Goal: Transaction & Acquisition: Purchase product/service

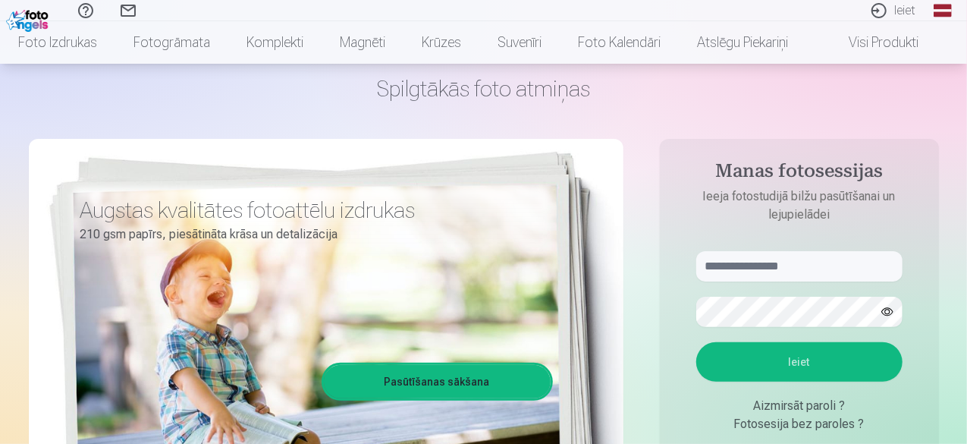
scroll to position [65, 0]
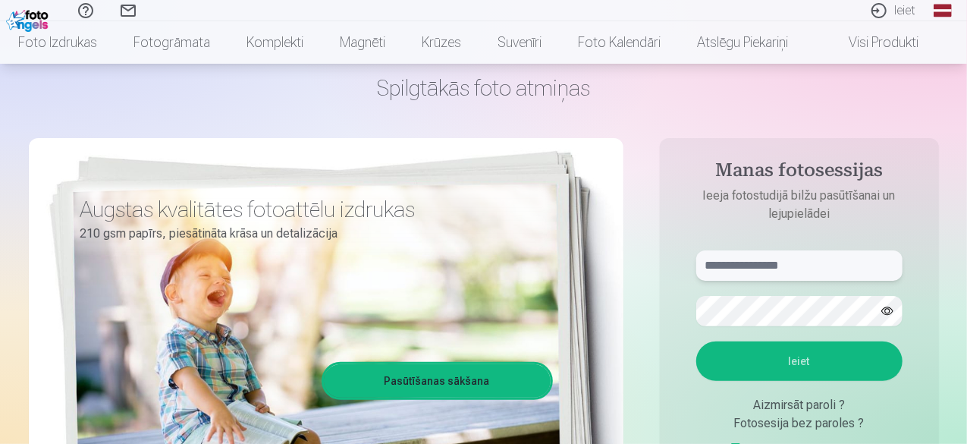
click at [783, 270] on input "text" at bounding box center [799, 265] width 206 height 30
click at [833, 359] on button "Ieiet" at bounding box center [799, 360] width 206 height 39
click at [742, 265] on input "**********" at bounding box center [799, 265] width 206 height 30
type input "**********"
click at [789, 360] on button "Ieiet" at bounding box center [799, 360] width 206 height 39
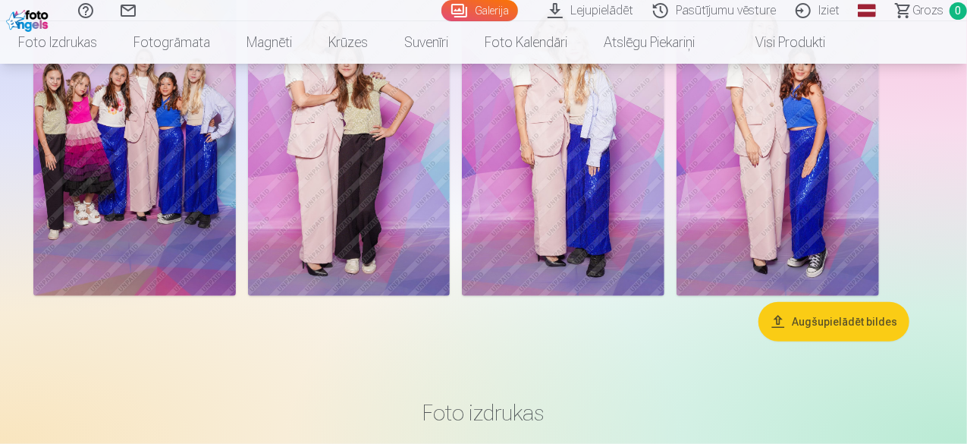
scroll to position [541, 0]
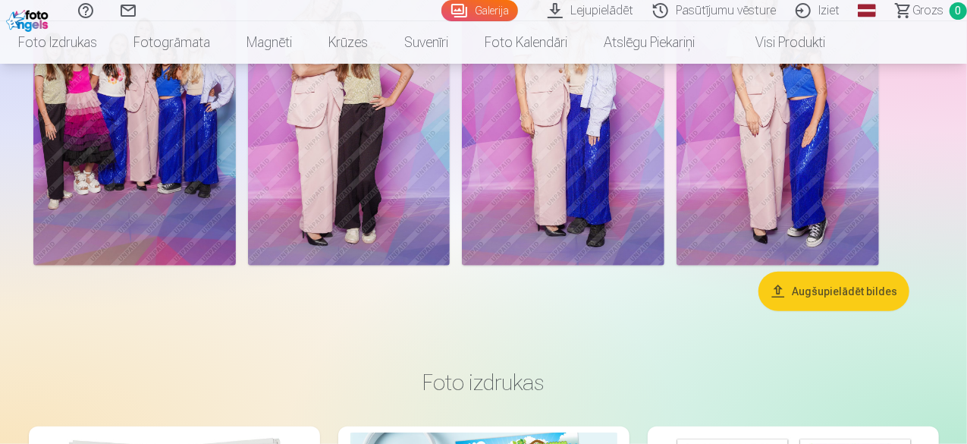
click at [236, 265] on img at bounding box center [134, 113] width 202 height 303
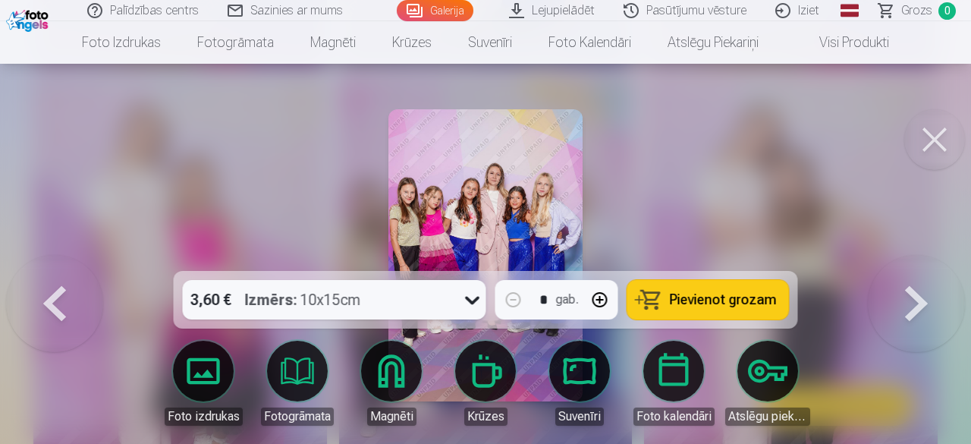
click at [939, 134] on button at bounding box center [934, 139] width 61 height 61
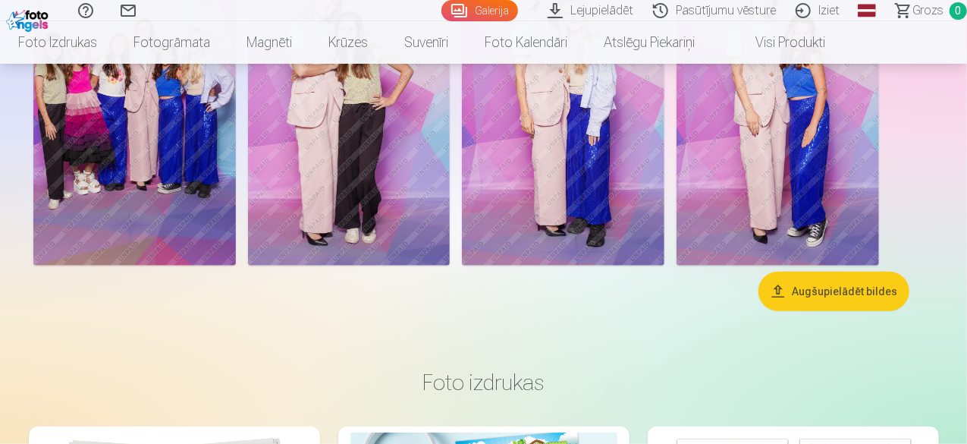
click at [236, 265] on img at bounding box center [134, 113] width 202 height 303
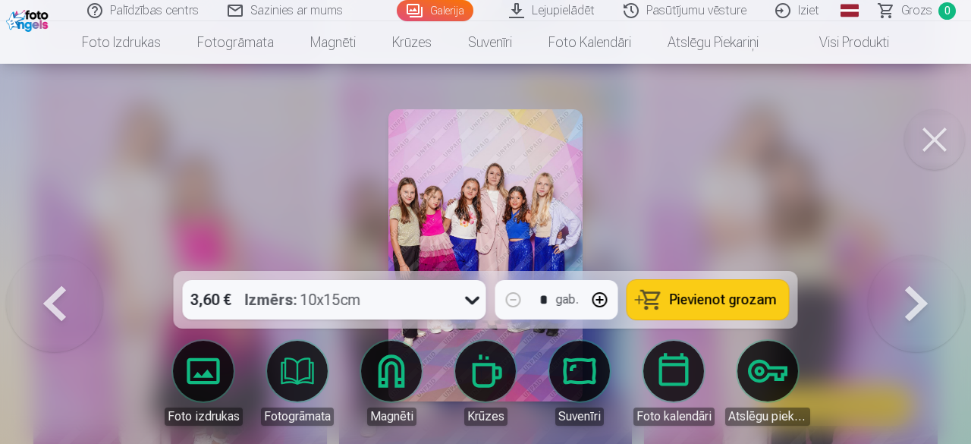
click at [673, 303] on span "Pievienot grozam" at bounding box center [723, 300] width 107 height 14
click at [941, 131] on button at bounding box center [934, 139] width 61 height 61
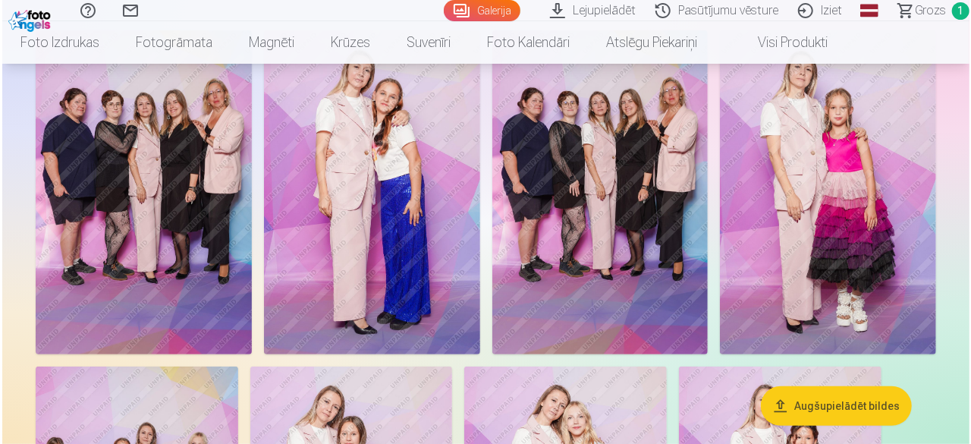
scroll to position [137, 0]
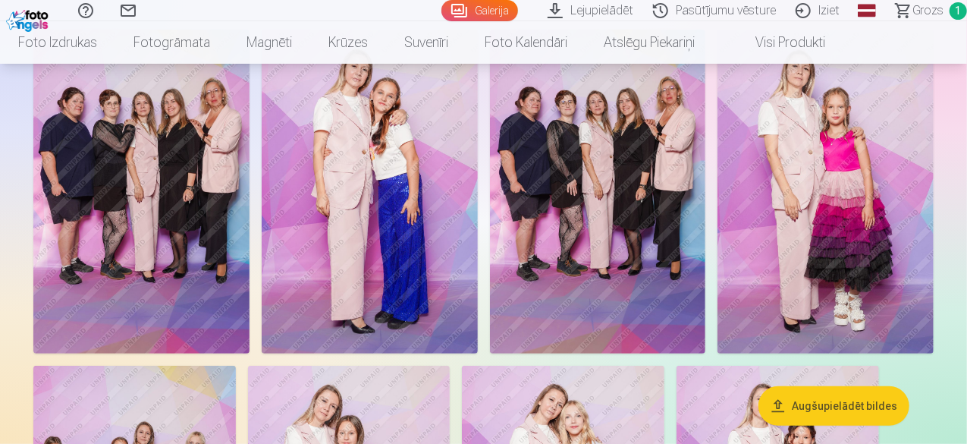
click at [249, 289] on img at bounding box center [141, 192] width 216 height 324
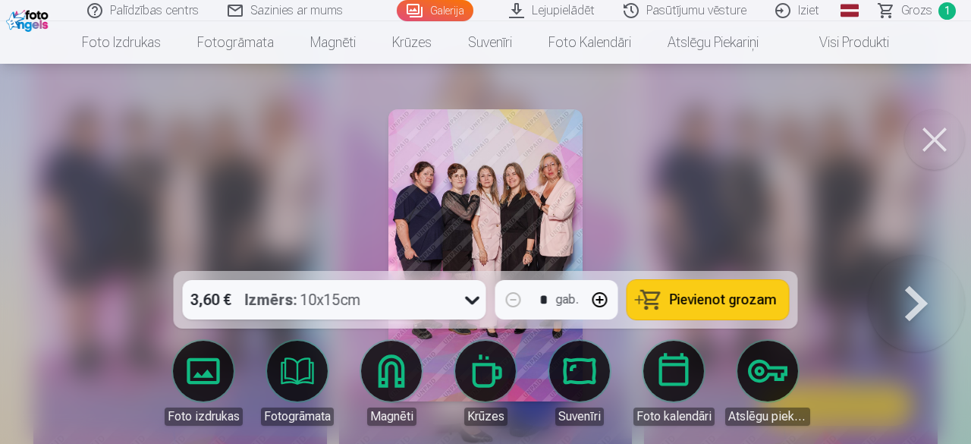
click at [927, 135] on button at bounding box center [934, 139] width 61 height 61
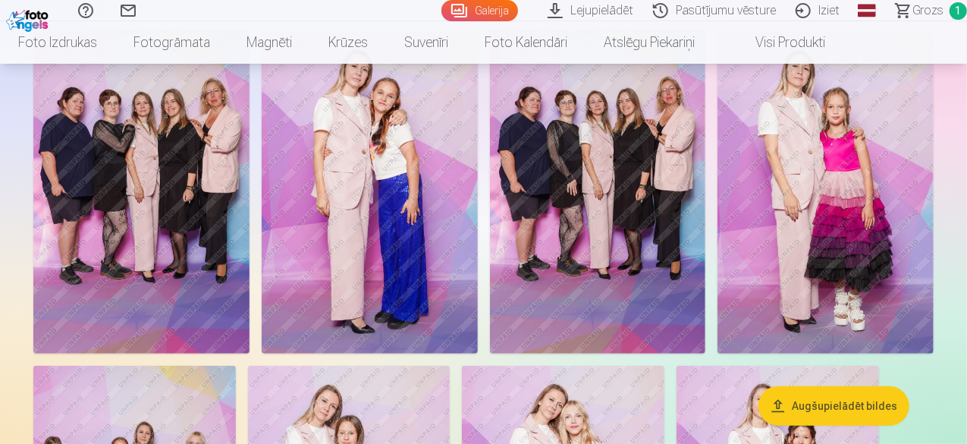
click at [174, 264] on img at bounding box center [141, 192] width 216 height 324
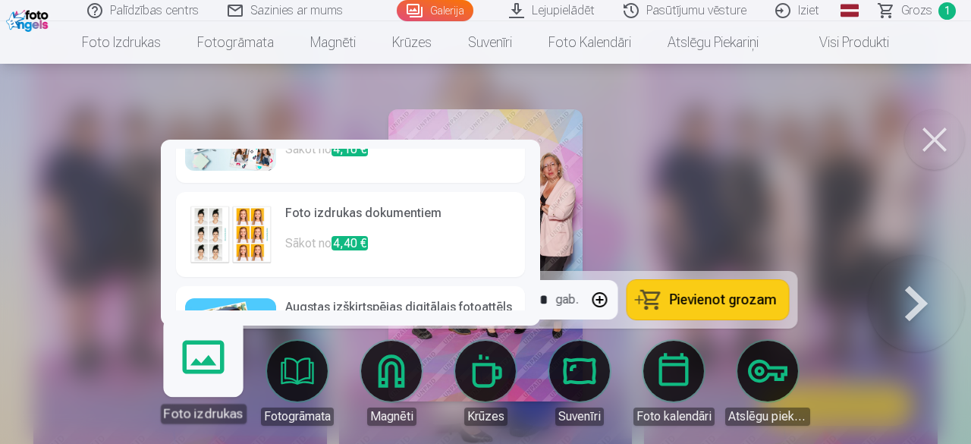
scroll to position [211, 0]
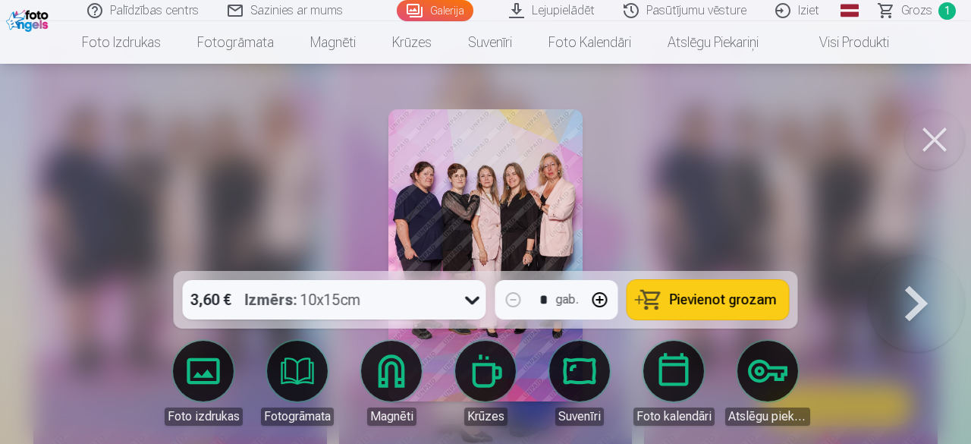
click at [557, 134] on img at bounding box center [485, 255] width 195 height 292
click at [714, 301] on span "Pievienot grozam" at bounding box center [723, 300] width 107 height 14
click at [933, 8] on link "Grozs 2" at bounding box center [917, 10] width 106 height 21
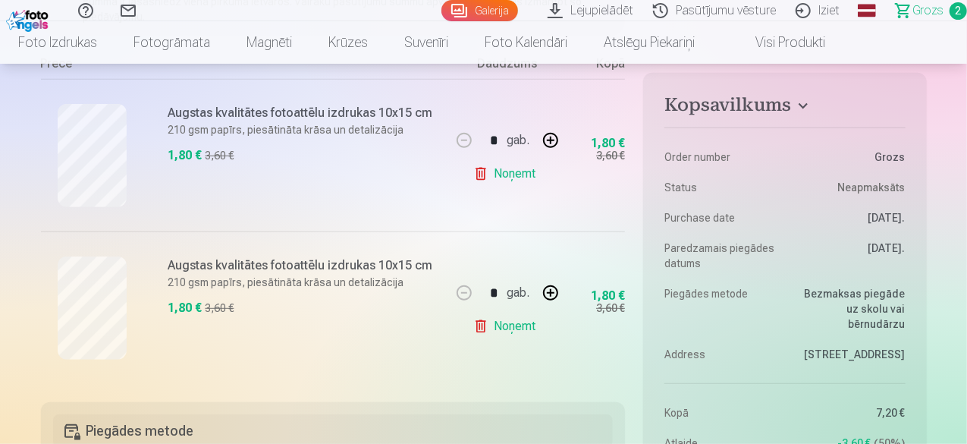
scroll to position [307, 0]
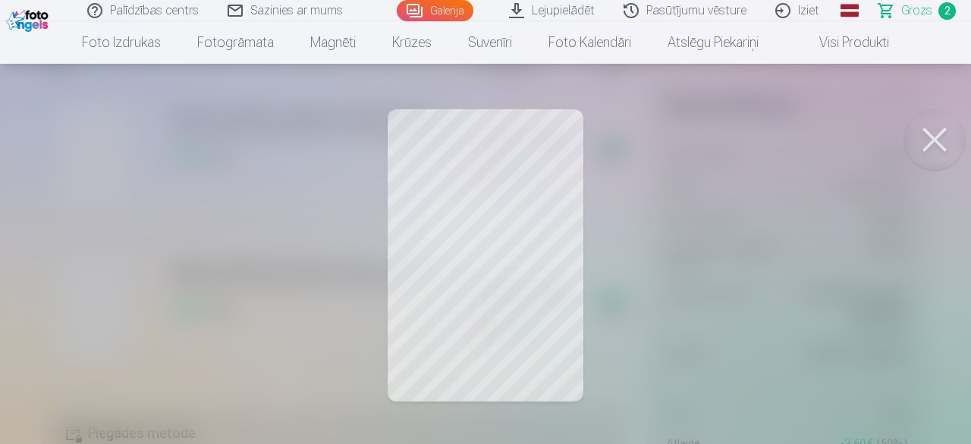
click at [471, 200] on div at bounding box center [485, 222] width 971 height 444
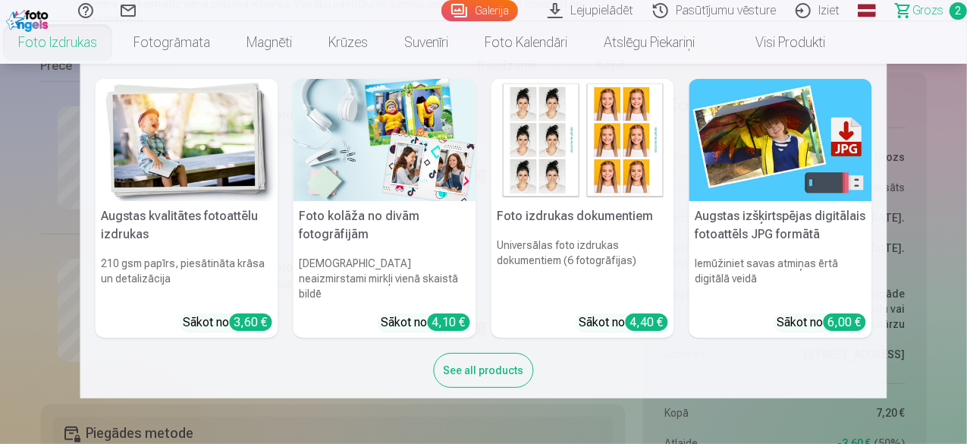
click at [15, 196] on nav "Augstas kvalitātes fotoattēlu izdrukas 210 gsm papīrs, piesātināta krāsa un det…" at bounding box center [483, 231] width 967 height 334
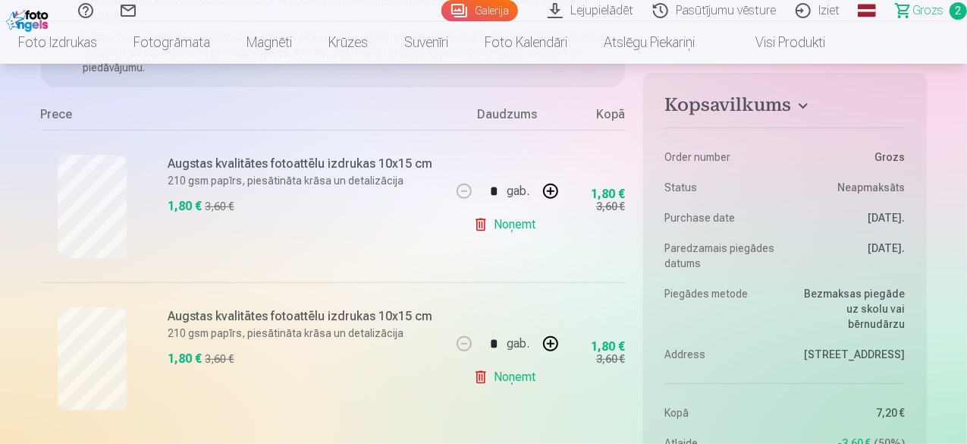
scroll to position [256, 0]
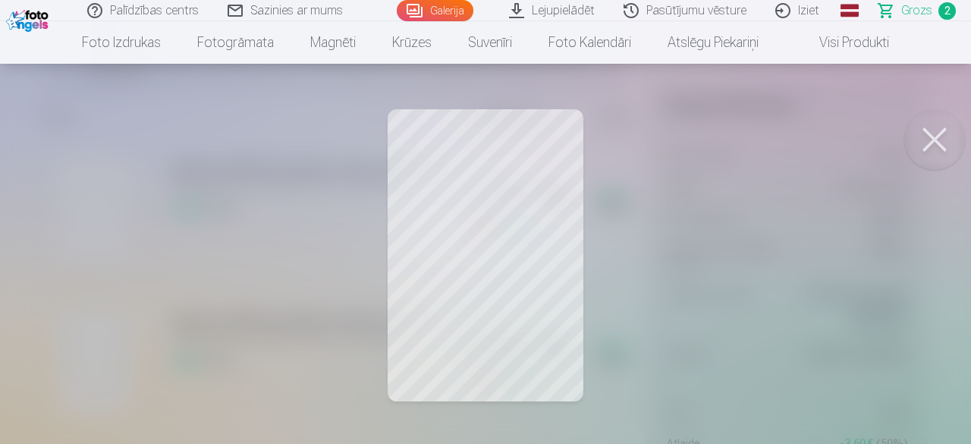
click at [939, 129] on button at bounding box center [934, 139] width 61 height 61
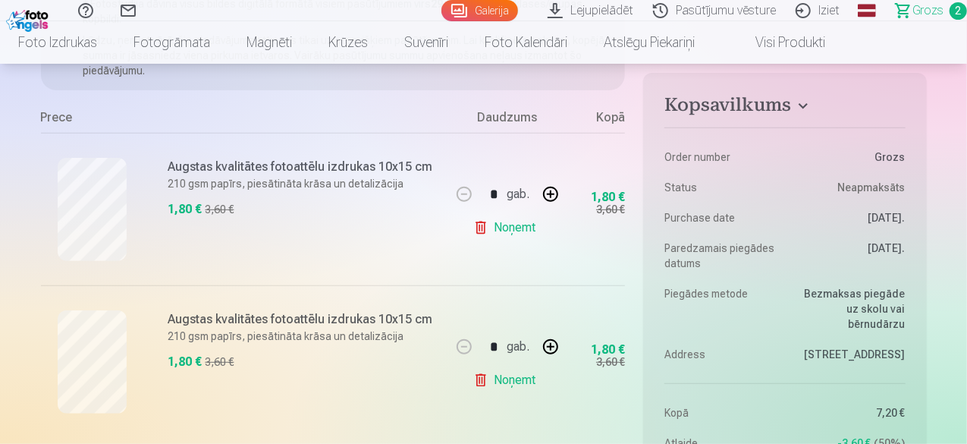
click at [448, 14] on link "Galerija" at bounding box center [479, 10] width 77 height 21
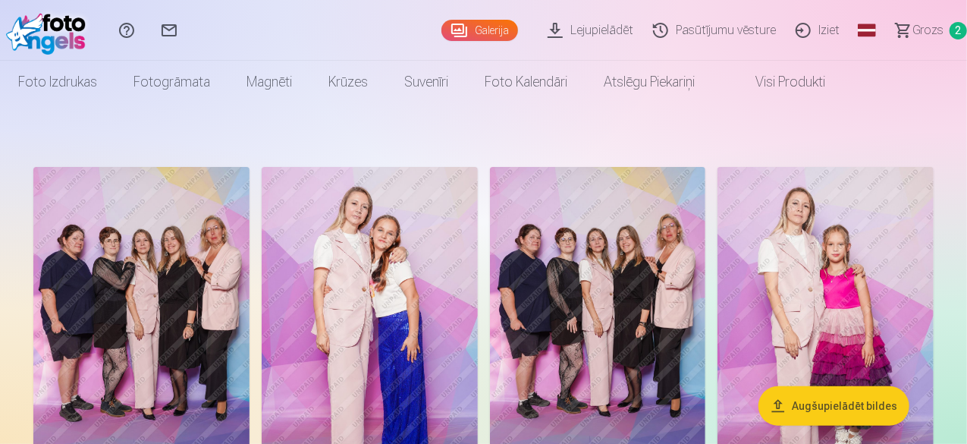
click at [927, 36] on span "Grozs" at bounding box center [927, 30] width 31 height 18
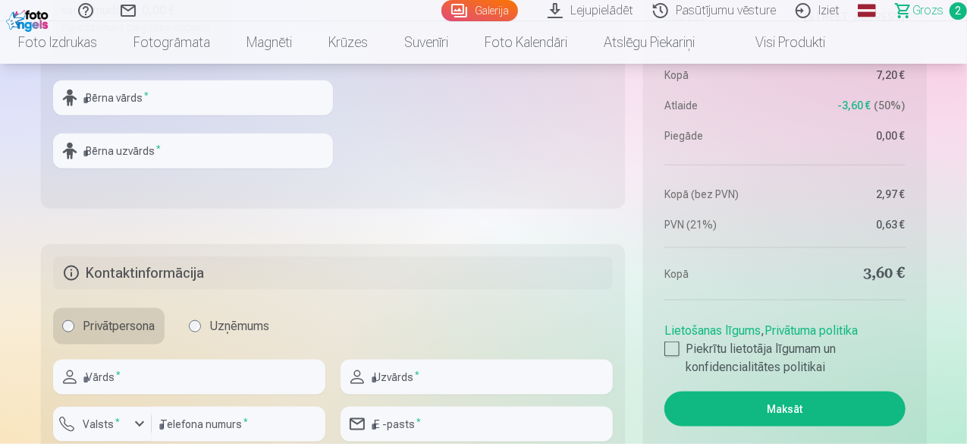
scroll to position [867, 0]
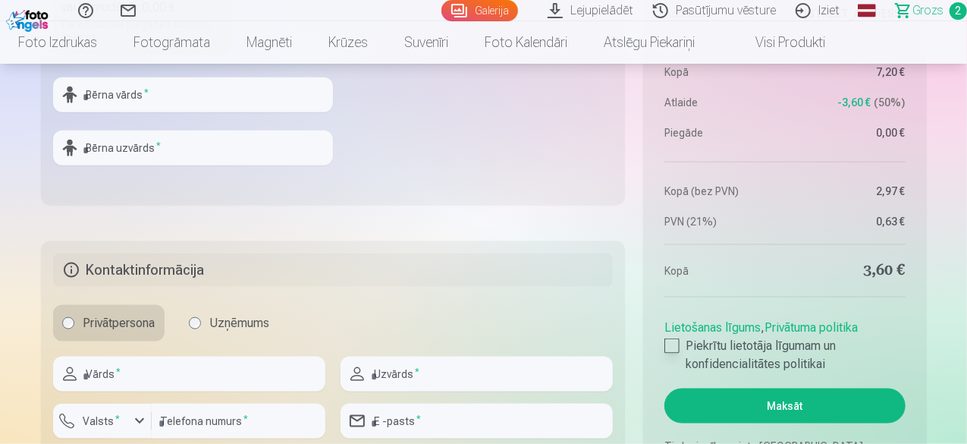
click at [675, 341] on div at bounding box center [671, 345] width 15 height 15
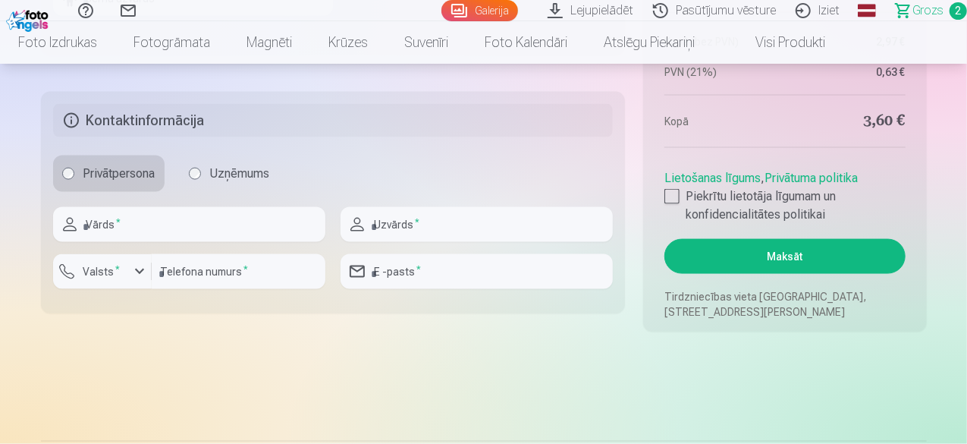
scroll to position [1018, 0]
click at [190, 220] on input "text" at bounding box center [189, 223] width 272 height 35
type input "*******"
click at [435, 230] on input "text" at bounding box center [476, 223] width 272 height 35
type input "********"
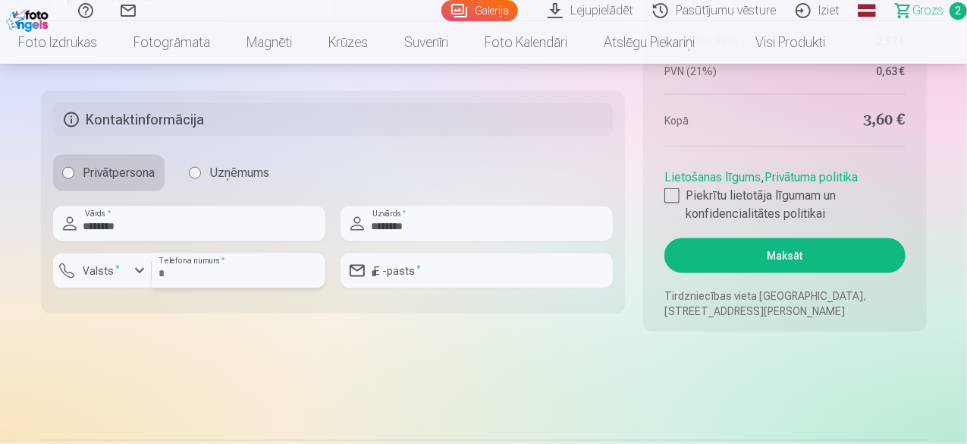
click at [260, 274] on input "number" at bounding box center [239, 270] width 174 height 35
type input "********"
click at [421, 272] on input "email" at bounding box center [476, 270] width 272 height 35
type input "**********"
click at [848, 248] on button "Maksāt" at bounding box center [784, 255] width 240 height 35
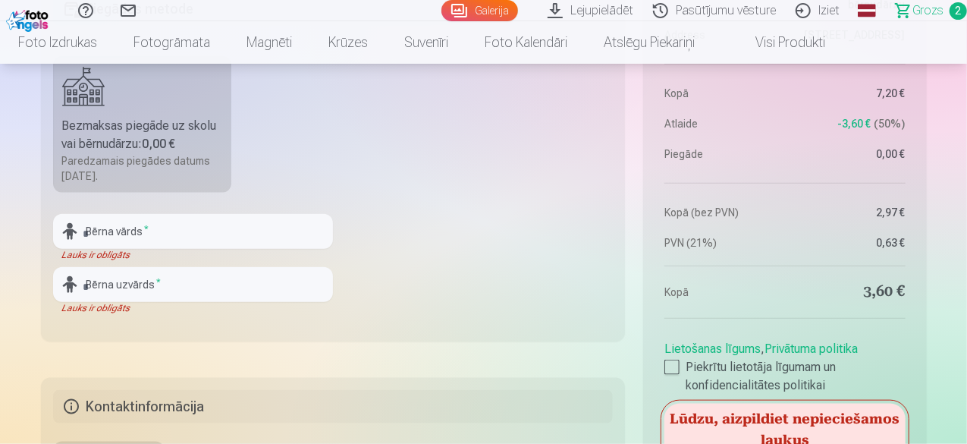
scroll to position [723, 0]
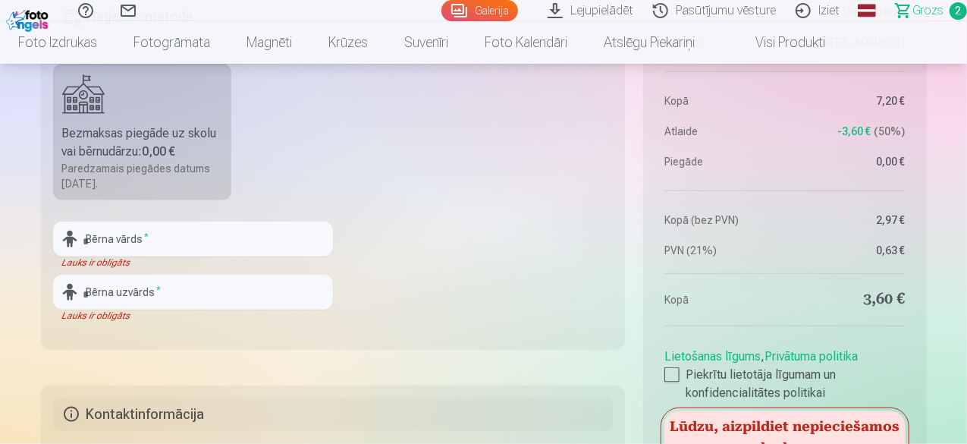
click at [178, 166] on div "Paredzamais piegādes datums 24.10.2025." at bounding box center [142, 176] width 161 height 30
click at [157, 251] on input "text" at bounding box center [193, 238] width 280 height 35
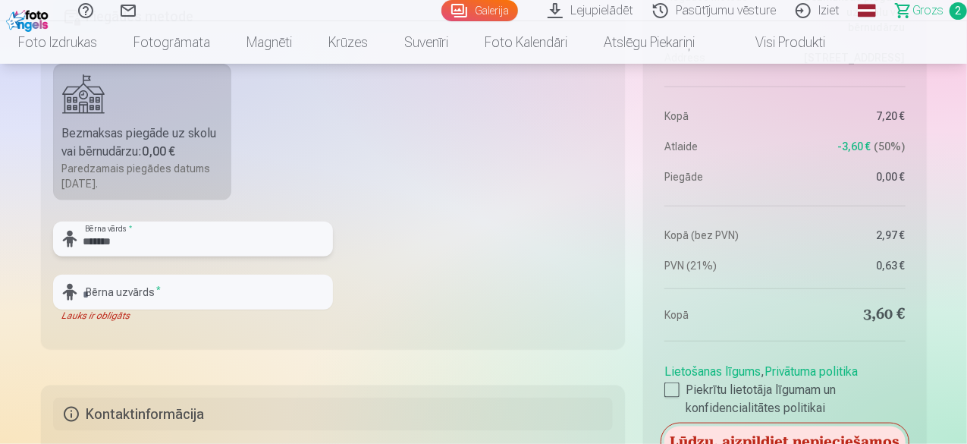
type input "*******"
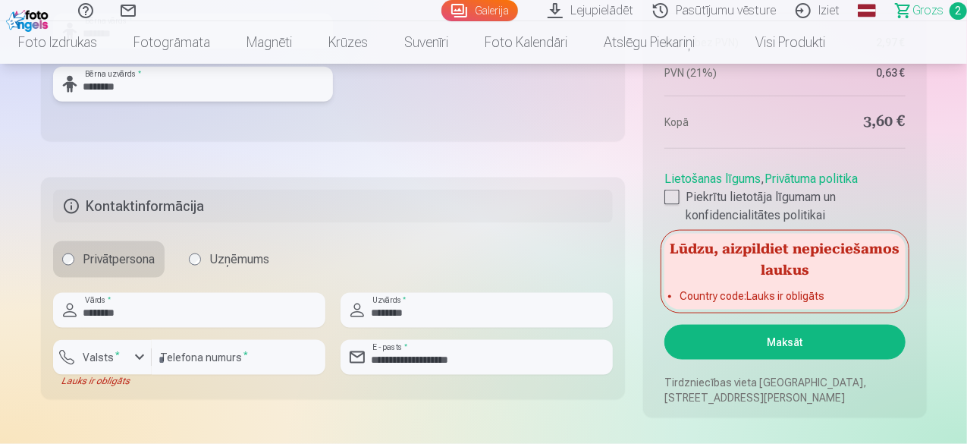
scroll to position [934, 0]
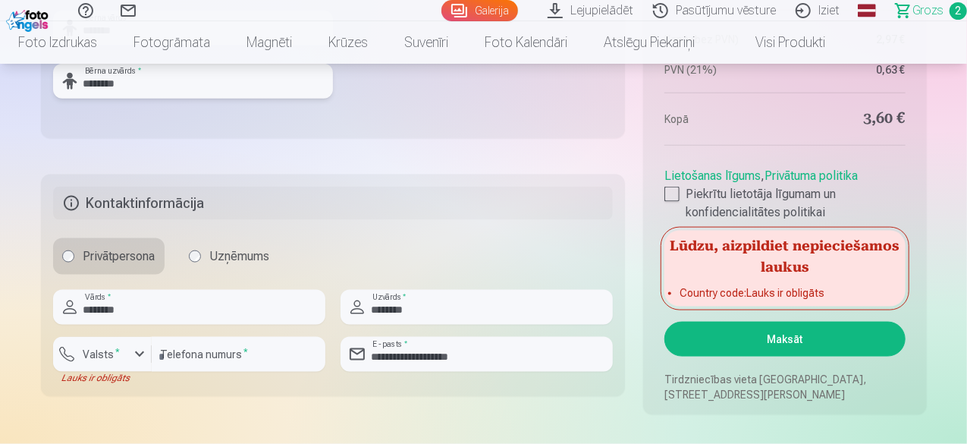
type input "********"
click at [144, 345] on div "button" at bounding box center [139, 354] width 18 height 18
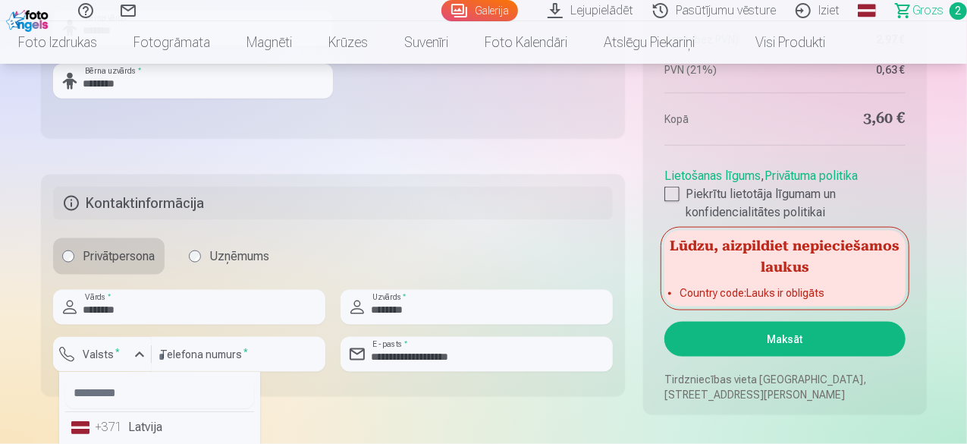
click at [144, 434] on li "+371 Latvija" at bounding box center [159, 427] width 189 height 30
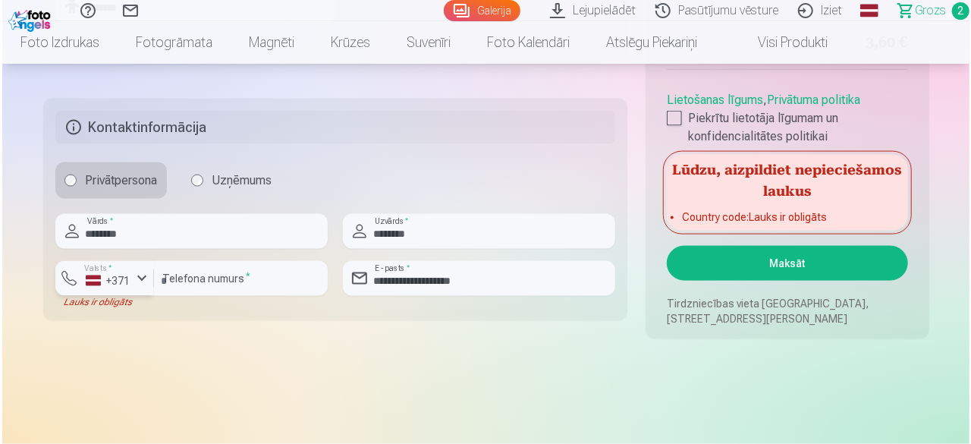
scroll to position [1011, 0]
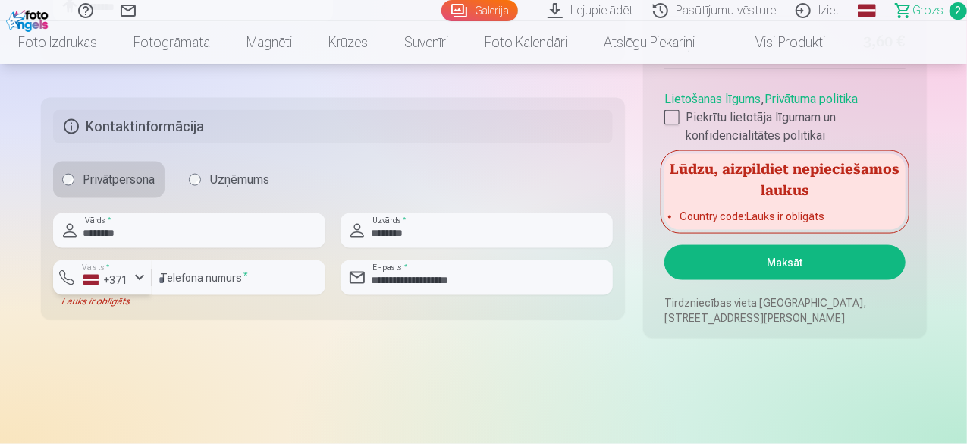
click at [134, 279] on div "button" at bounding box center [139, 277] width 18 height 18
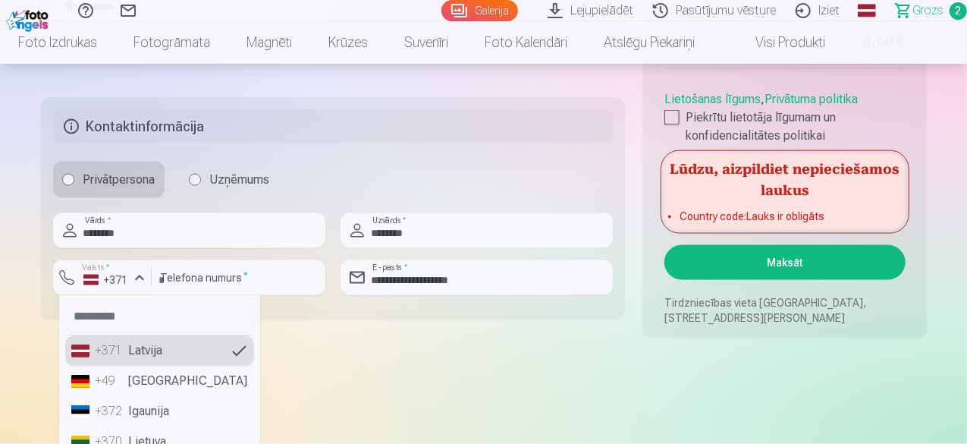
click at [153, 347] on li "+371 Latvija" at bounding box center [159, 350] width 189 height 30
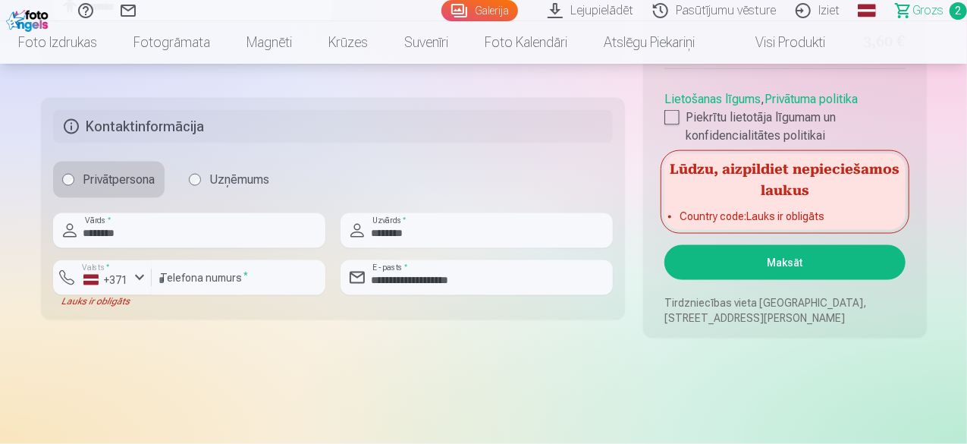
click at [806, 260] on button "Maksāt" at bounding box center [784, 262] width 240 height 35
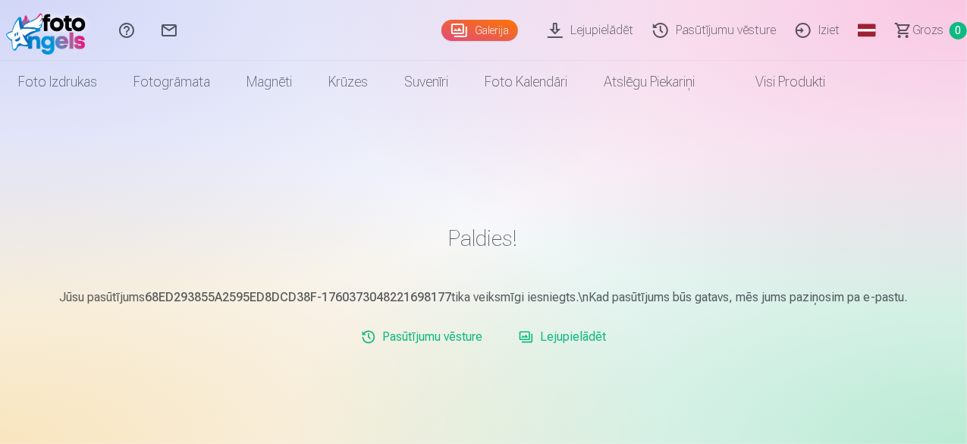
click at [802, 36] on link "Iziet" at bounding box center [820, 30] width 64 height 61
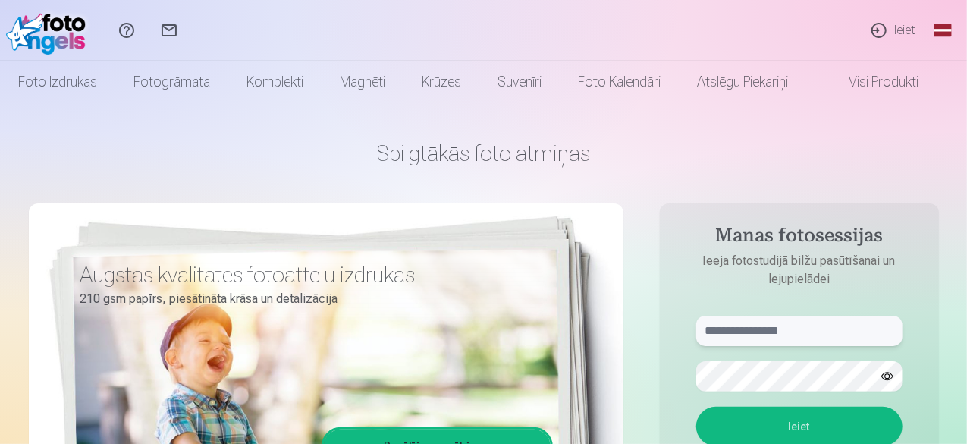
click at [751, 328] on input "text" at bounding box center [799, 330] width 206 height 30
type input "**********"
click at [696, 406] on button "Ieiet" at bounding box center [799, 425] width 206 height 39
